Goal: Entertainment & Leisure: Consume media (video, audio)

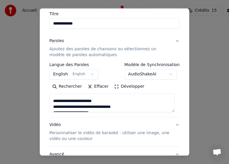
scroll to position [59, 0]
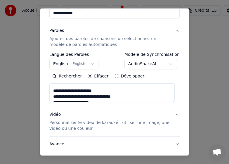
click at [82, 122] on p "Personnaliser le vidéo de karaoké : utiliser une image, une vidéo ou une couleur" at bounding box center [109, 126] width 121 height 12
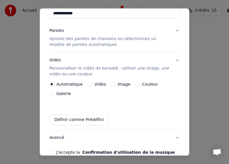
click at [121, 85] on label "Image" at bounding box center [124, 84] width 13 height 4
click at [116, 85] on button "Image" at bounding box center [113, 84] width 5 height 5
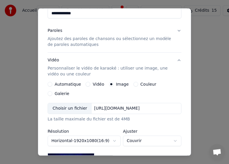
click at [69, 92] on label "Galerie" at bounding box center [62, 94] width 15 height 4
click at [52, 91] on button "Galerie" at bounding box center [50, 93] width 5 height 5
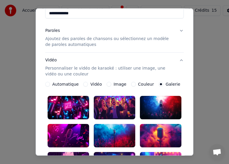
click at [115, 85] on label "Image" at bounding box center [120, 84] width 13 height 4
click at [112, 85] on button "Image" at bounding box center [109, 84] width 5 height 5
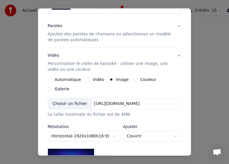
scroll to position [62, 0]
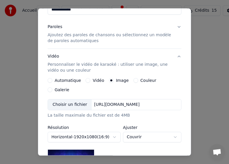
click at [71, 100] on div "Choisir un fichier" at bounding box center [70, 105] width 44 height 11
click at [58, 100] on div "Choisir un fichier" at bounding box center [70, 105] width 44 height 11
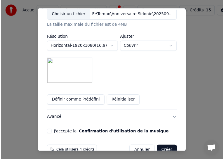
scroll to position [157, 0]
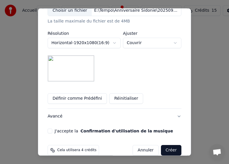
click at [49, 129] on button "J'accepte la Confirmation d'utilisation de la musique" at bounding box center [50, 131] width 5 height 5
click at [172, 145] on button "Créer" at bounding box center [171, 150] width 20 height 11
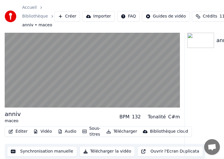
scroll to position [27, 0]
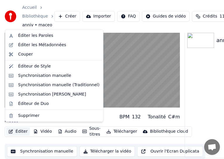
click at [13, 128] on button "Éditer" at bounding box center [18, 132] width 24 height 8
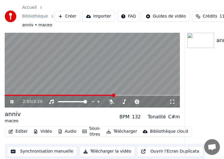
click at [11, 100] on icon at bounding box center [12, 102] width 3 height 4
click at [35, 148] on button "Synchronisation manuelle" at bounding box center [42, 151] width 70 height 11
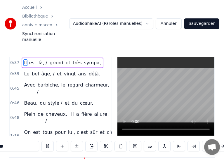
scroll to position [0, 690]
click at [34, 59] on span "est" at bounding box center [33, 62] width 8 height 7
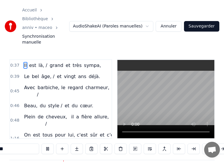
scroll to position [0, 1345]
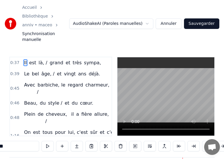
click at [35, 58] on div "Il est là, / grand et très sympa," at bounding box center [63, 63] width 82 height 11
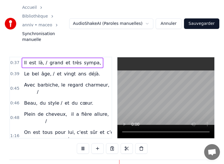
scroll to position [0, 690]
click at [34, 58] on div "Il est là, / grand et très sympa," at bounding box center [63, 63] width 82 height 11
click at [15, 60] on span "0:37" at bounding box center [14, 63] width 9 height 6
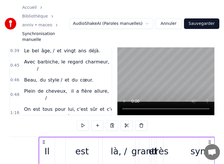
scroll to position [54, 0]
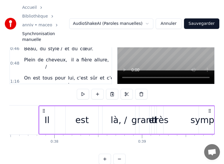
click at [55, 140] on div "0:38" at bounding box center [55, 142] width 8 height 5
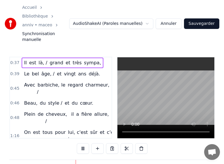
scroll to position [0, 593]
click at [171, 105] on div "0:37 Il est là, / grand et très sympa, 0:39 Le bel âge, / et vingt ans déjà. 0:…" at bounding box center [112, 98] width 206 height 82
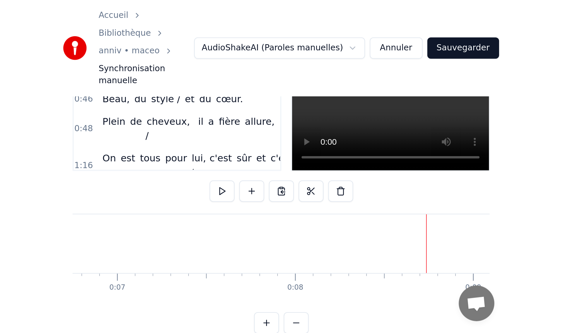
scroll to position [0, 0]
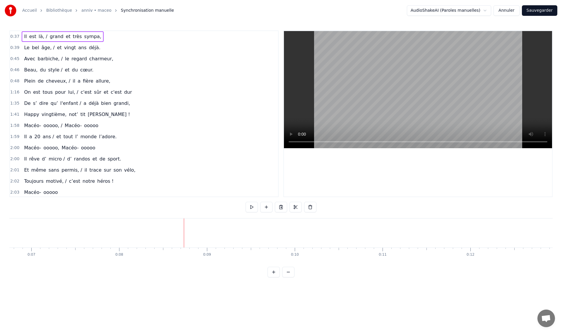
drag, startPoint x: 25, startPoint y: 37, endPoint x: 213, endPoint y: 251, distance: 285.1
click at [213, 164] on div "0:37 Il est là, / grand et très sympa, 0:39 Le bel âge, / et vingt ans déjà. 0:…" at bounding box center [280, 153] width 543 height 247
click at [54, 60] on div "Copier la ligne Ctrl+C" at bounding box center [67, 60] width 72 height 9
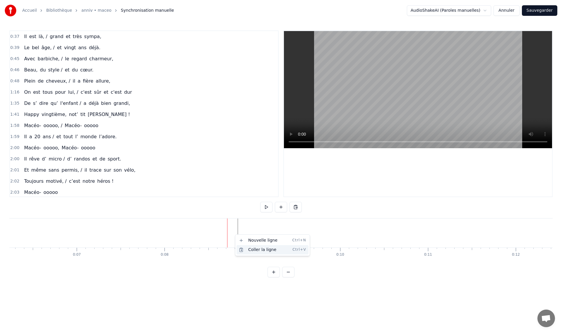
click at [229, 164] on div "Coller la ligne Ctrl+V" at bounding box center [272, 249] width 72 height 9
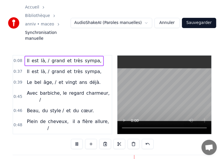
scroll to position [0, 2722]
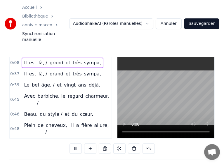
click at [201, 18] on button "Sauvegarder" at bounding box center [201, 23] width 35 height 11
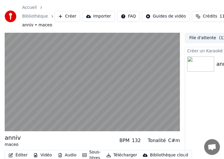
scroll to position [27, 0]
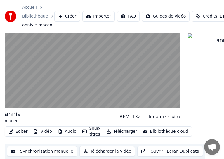
click at [26, 148] on button "Synchronisation manuelle" at bounding box center [42, 151] width 70 height 11
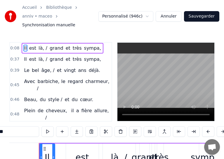
click at [153, 12] on html "Accueil Bibliothèque anniv • maceo Synchronisation manuelle Personnalisé (946c)…" at bounding box center [112, 105] width 224 height 211
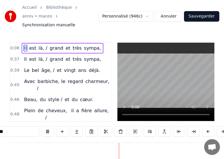
scroll to position [0, 2524]
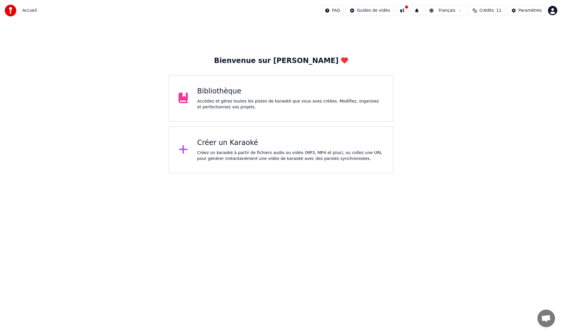
click at [215, 106] on div "Accédez et gérez toutes les pistes de karaoké que vous avez créées. Modifiez, o…" at bounding box center [290, 104] width 186 height 12
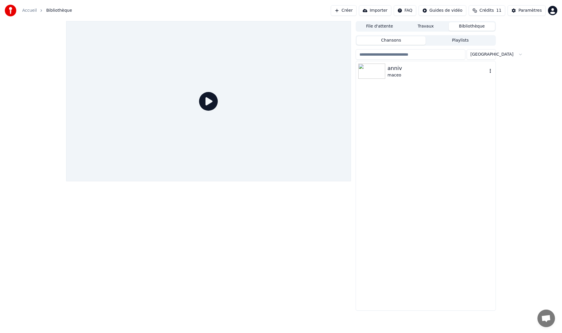
click at [374, 71] on img at bounding box center [371, 71] width 27 height 15
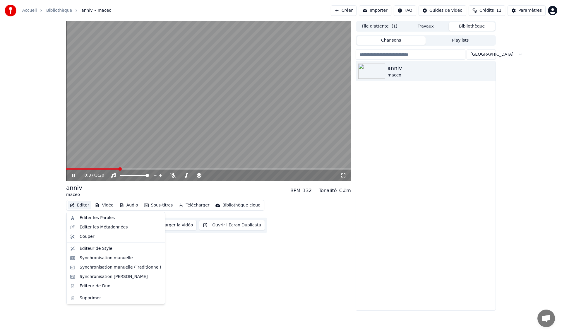
click at [77, 204] on button "Éditer" at bounding box center [80, 205] width 24 height 8
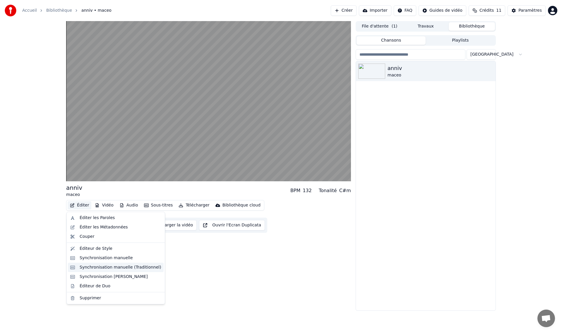
click at [107, 267] on div "Synchronisation manuelle (Traditionnel)" at bounding box center [121, 267] width 82 height 6
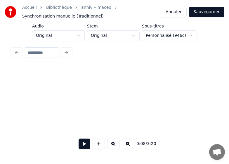
click at [85, 143] on button at bounding box center [85, 144] width 12 height 11
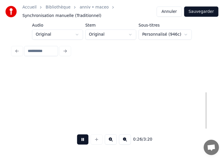
scroll to position [0, 1541]
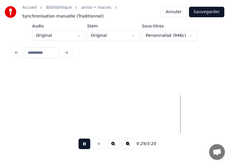
click at [179, 12] on button "Annuler" at bounding box center [174, 12] width 26 height 11
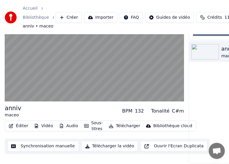
scroll to position [7, 0]
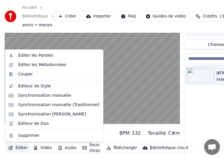
click at [14, 148] on button "Éditer" at bounding box center [18, 148] width 24 height 8
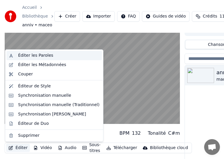
click at [42, 54] on div "Éditer les Paroles" at bounding box center [35, 56] width 35 height 6
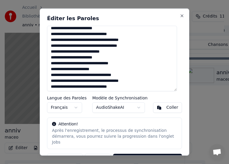
scroll to position [0, 0]
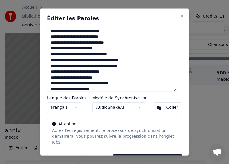
click at [136, 107] on body "Accueil Bibliothèque anniv • maceo Créer Importer FAQ Guides de vidéo Crédits 1…" at bounding box center [112, 75] width 224 height 164
click at [115, 117] on body "Accueil Bibliothèque anniv • maceo Créer Importer FAQ Guides de vidéo Crédits 1…" at bounding box center [112, 75] width 224 height 164
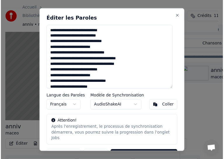
scroll to position [14, 0]
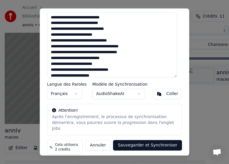
click at [97, 140] on button "Annuler" at bounding box center [98, 145] width 26 height 11
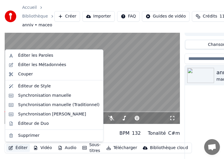
click at [17, 147] on button "Éditer" at bounding box center [18, 148] width 24 height 8
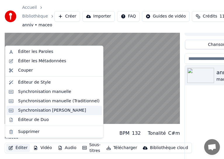
scroll to position [37, 0]
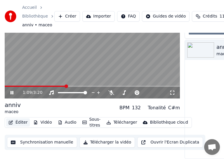
click at [22, 119] on button "Éditer" at bounding box center [18, 123] width 24 height 8
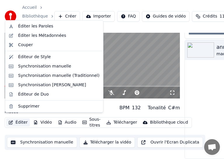
click at [22, 119] on button "Éditer" at bounding box center [18, 123] width 24 height 8
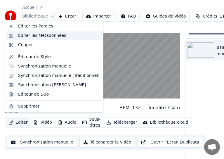
click at [37, 37] on div "Éditer les Métadonnées" at bounding box center [42, 36] width 48 height 6
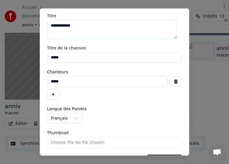
scroll to position [0, 0]
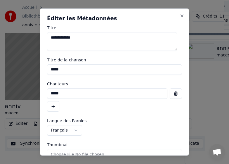
drag, startPoint x: 61, startPoint y: 38, endPoint x: 42, endPoint y: 42, distance: 19.7
click at [42, 42] on div "**********" at bounding box center [115, 82] width 150 height 148
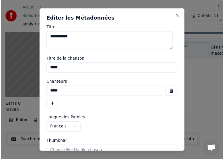
scroll to position [28, 0]
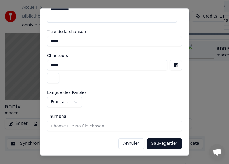
type textarea "**********"
click at [155, 146] on button "Sauvegarder" at bounding box center [164, 143] width 35 height 11
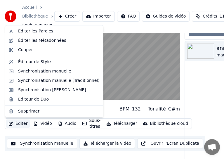
click at [18, 124] on button "Éditer" at bounding box center [18, 124] width 24 height 8
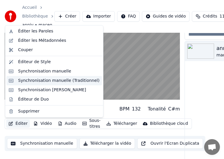
click at [41, 81] on div "Synchronisation manuelle (Traditionnel)" at bounding box center [59, 81] width 82 height 6
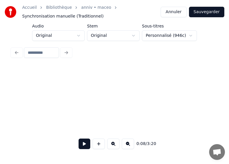
scroll to position [0, 510]
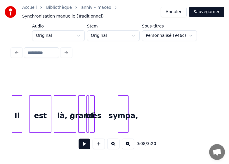
click at [86, 145] on button at bounding box center [85, 144] width 12 height 11
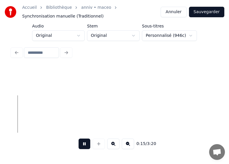
scroll to position [0, 885]
click at [82, 146] on button at bounding box center [85, 144] width 12 height 11
click at [86, 148] on button at bounding box center [85, 144] width 12 height 11
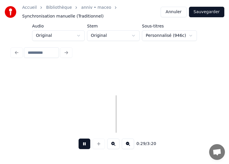
click at [81, 148] on button at bounding box center [85, 144] width 12 height 11
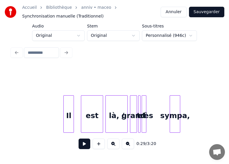
scroll to position [0, 0]
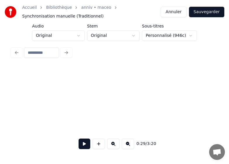
click at [85, 148] on button at bounding box center [85, 144] width 12 height 11
click at [179, 13] on button "Annuler" at bounding box center [174, 12] width 26 height 11
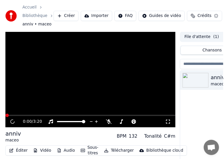
scroll to position [32, 0]
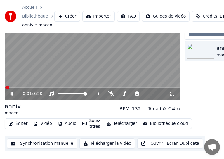
click at [7, 88] on span at bounding box center [8, 88] width 4 height 4
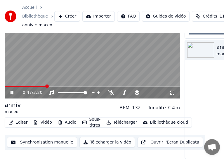
scroll to position [37, 0]
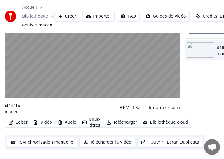
click at [98, 137] on button "Télécharger la vidéo" at bounding box center [108, 142] width 56 height 11
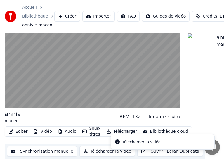
scroll to position [27, 0]
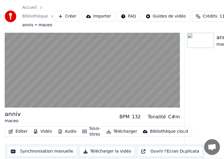
click at [95, 148] on button "Télécharger la vidéo" at bounding box center [108, 151] width 56 height 11
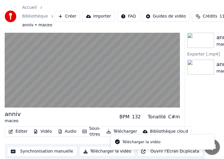
click at [117, 140] on icon "Notifications alt+T" at bounding box center [118, 142] width 6 height 6
click at [128, 143] on div "Télécharger la vidéo" at bounding box center [142, 142] width 38 height 6
click at [138, 145] on li "Télécharger la vidéo" at bounding box center [163, 142] width 104 height 16
click at [118, 141] on icon "Notifications alt+T" at bounding box center [117, 142] width 5 height 5
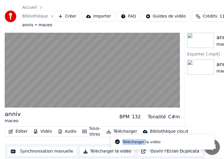
click at [118, 141] on icon "Notifications alt+T" at bounding box center [117, 142] width 5 height 5
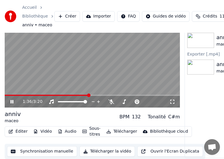
click at [16, 100] on icon at bounding box center [15, 102] width 13 height 5
click at [108, 147] on button "Télécharger la vidéo" at bounding box center [108, 151] width 56 height 11
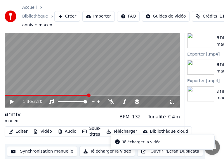
click at [126, 142] on div "Télécharger la vidéo" at bounding box center [142, 142] width 38 height 6
click at [191, 145] on li "Télécharger la vidéo" at bounding box center [163, 142] width 104 height 16
click at [160, 140] on li "Télécharger la vidéo" at bounding box center [163, 142] width 104 height 16
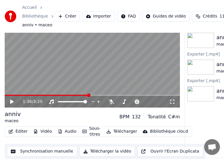
click at [88, 149] on button "Télécharger la vidéo" at bounding box center [108, 151] width 56 height 11
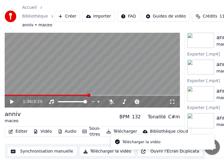
click at [88, 149] on button "Télécharger la vidéo" at bounding box center [108, 151] width 56 height 11
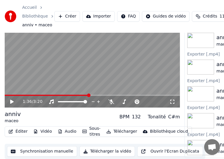
scroll to position [0, 0]
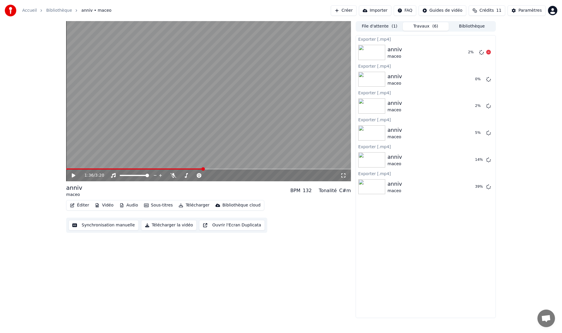
click at [489, 53] on icon at bounding box center [488, 52] width 5 height 5
click at [488, 79] on icon at bounding box center [488, 79] width 5 height 5
click at [489, 107] on icon at bounding box center [488, 105] width 5 height 5
click at [489, 132] on icon at bounding box center [488, 132] width 5 height 5
click at [489, 159] on icon at bounding box center [488, 159] width 5 height 5
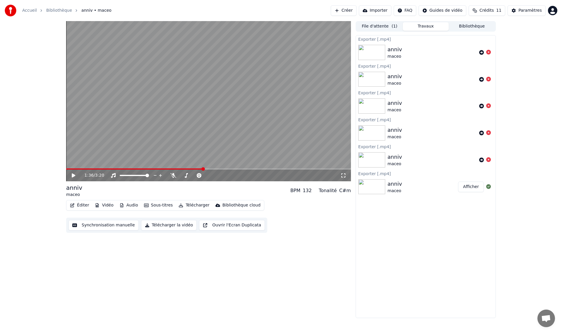
click at [474, 186] on button "Afficher" at bounding box center [471, 186] width 26 height 11
